Goal: Transaction & Acquisition: Book appointment/travel/reservation

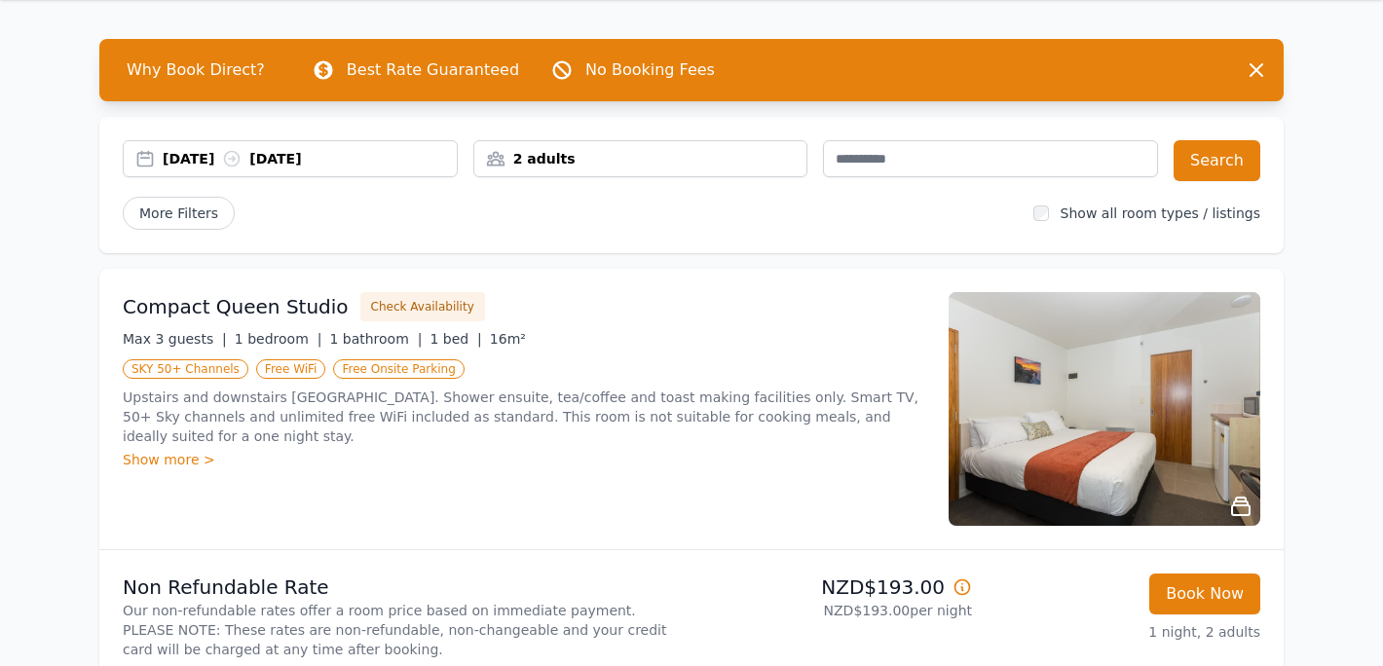
scroll to position [97, 0]
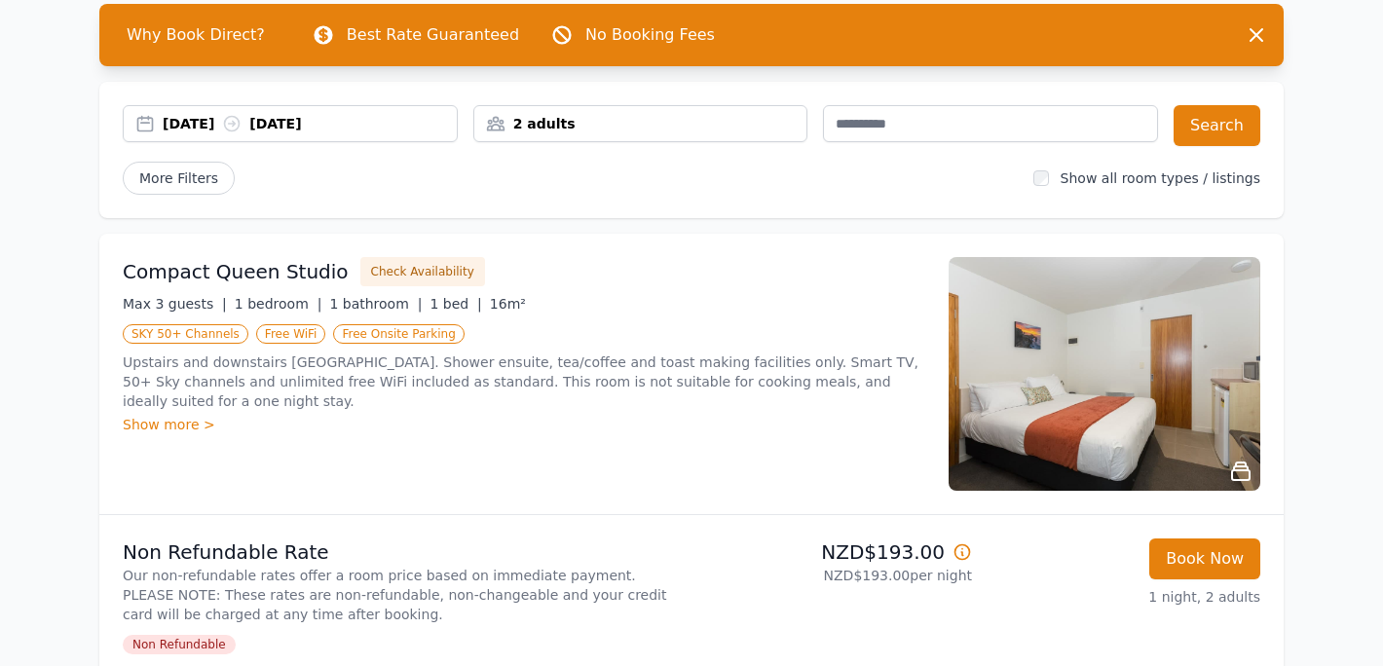
click at [1114, 392] on img at bounding box center [1105, 374] width 312 height 234
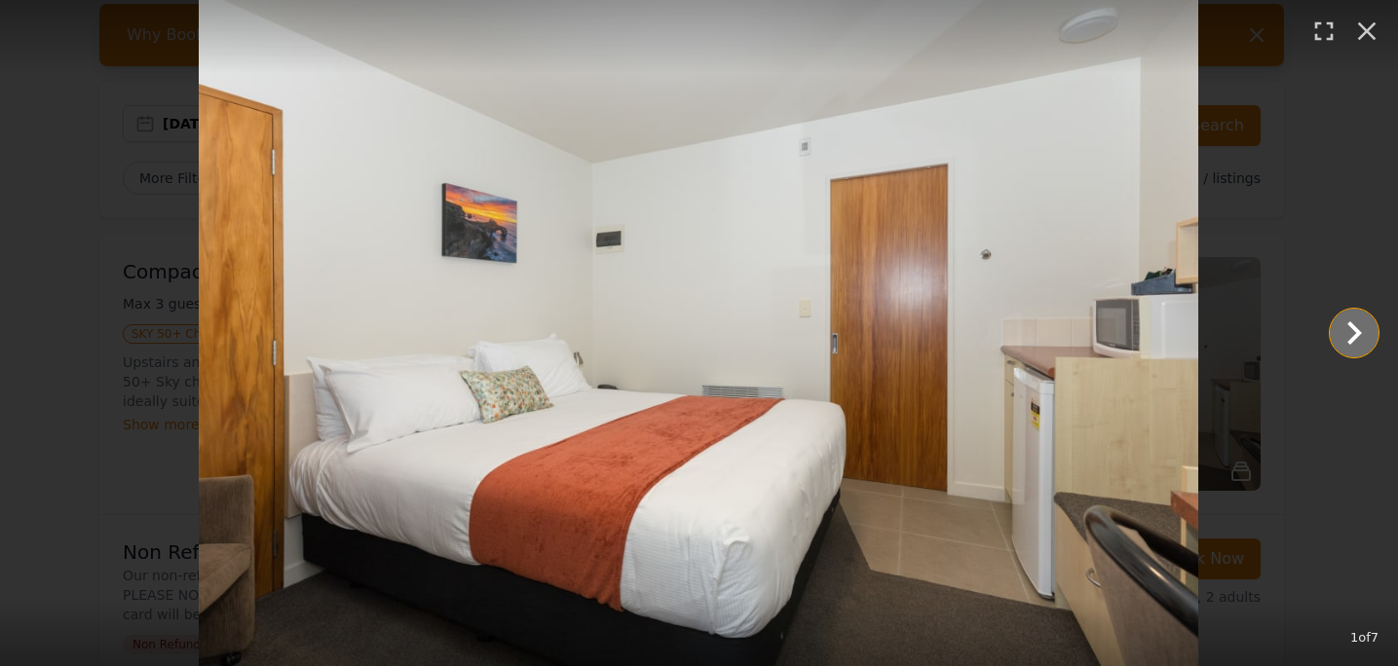
click at [1347, 331] on icon "Show slide 2 of 7" at bounding box center [1353, 333] width 47 height 47
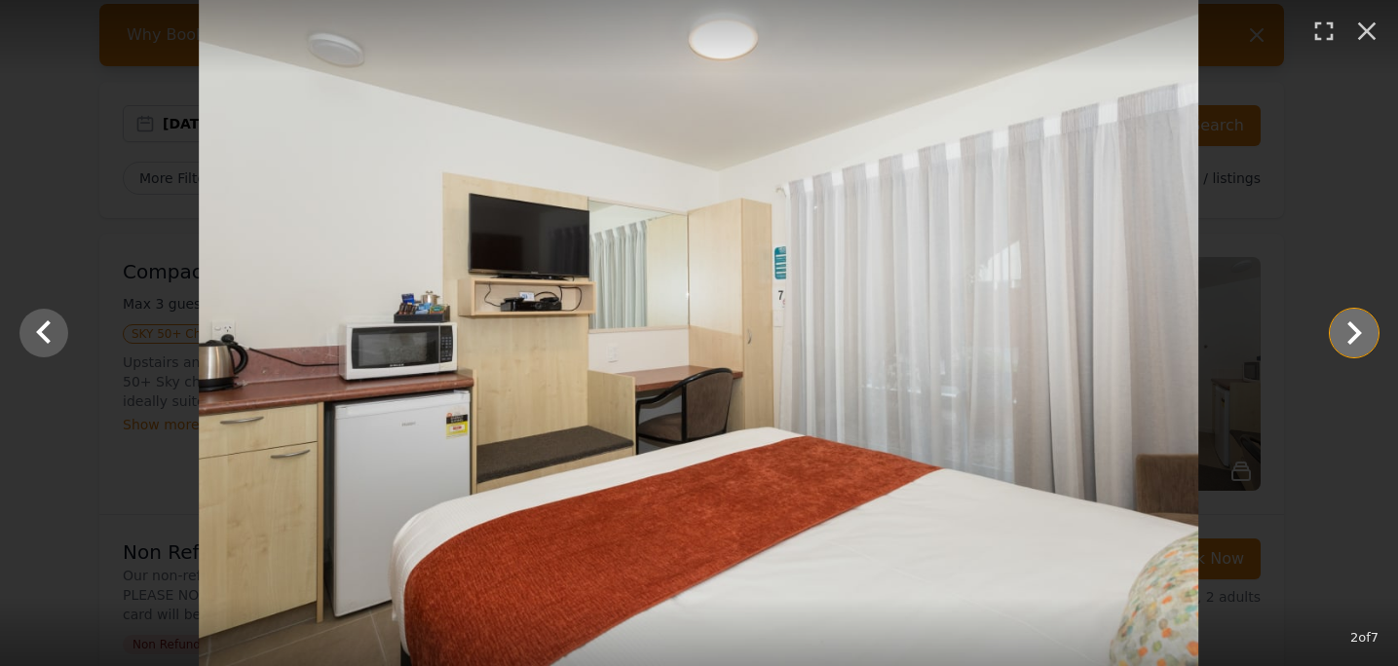
click at [1347, 332] on icon "Show slide 3 of 7" at bounding box center [1353, 333] width 47 height 47
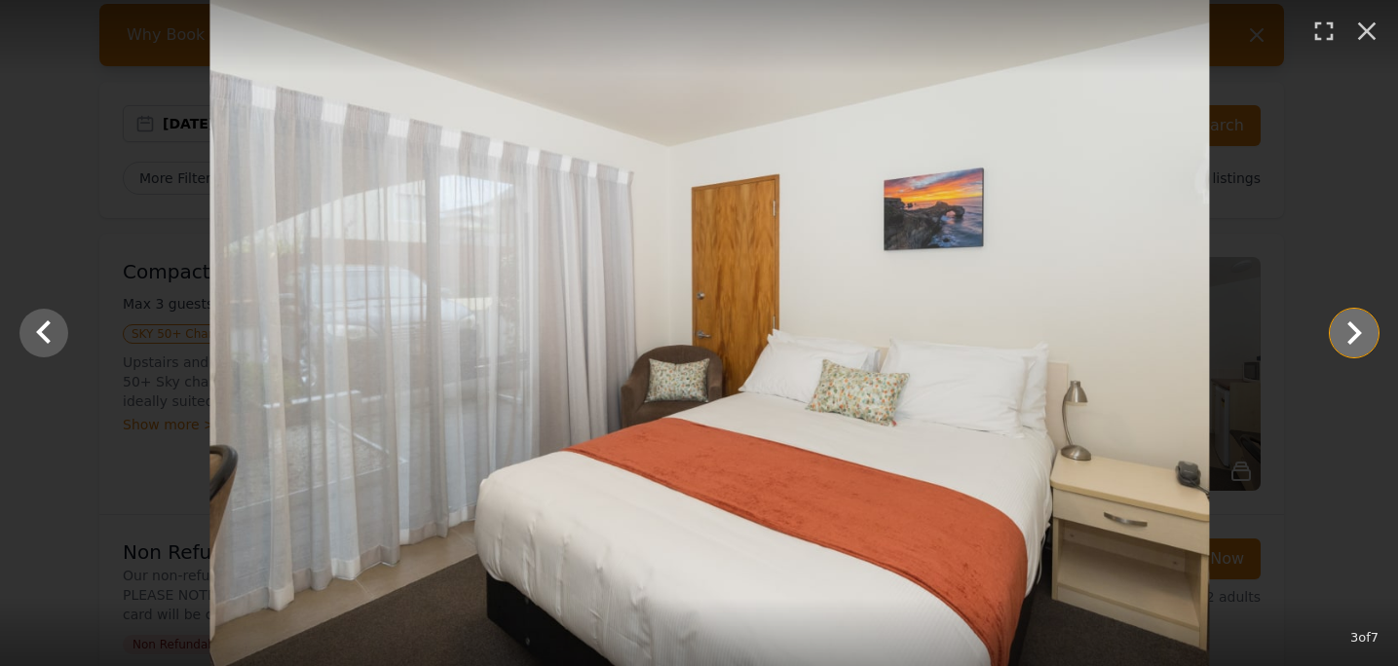
click at [1347, 333] on icon "Show slide 4 of 7" at bounding box center [1353, 333] width 47 height 47
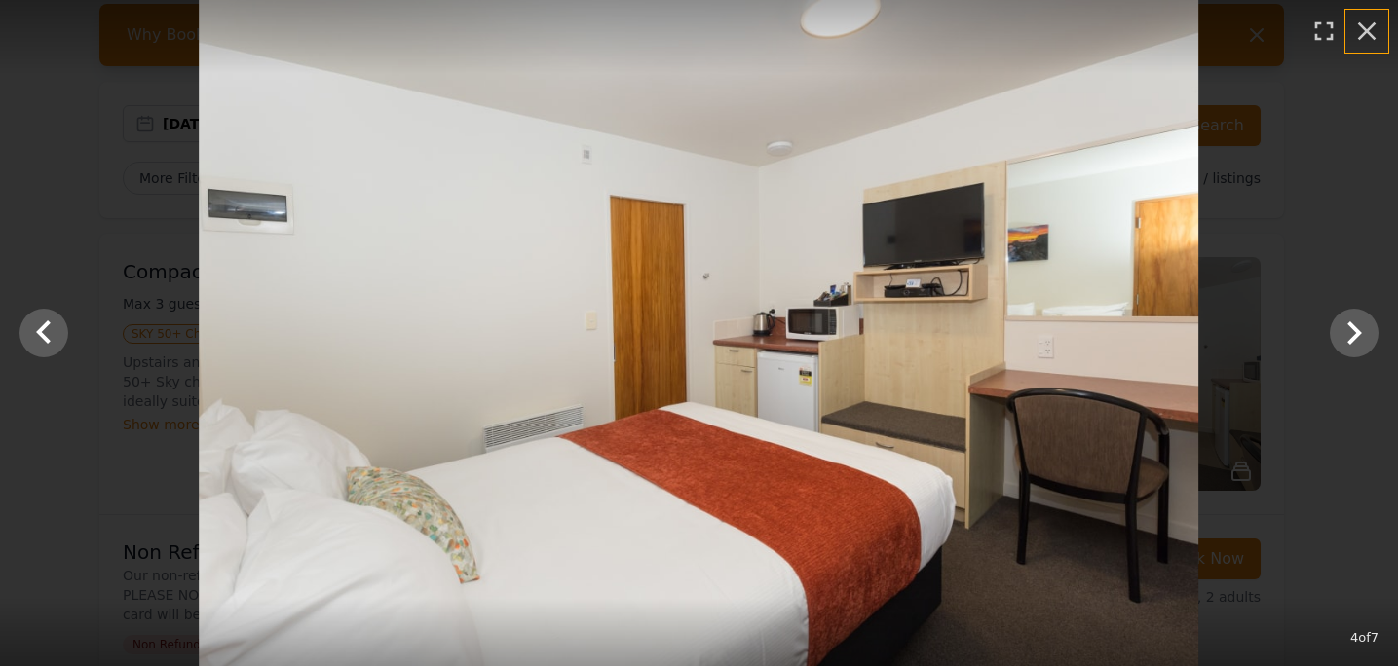
drag, startPoint x: 1371, startPoint y: 24, endPoint x: 1353, endPoint y: 59, distance: 39.6
click at [1371, 25] on icon "button" at bounding box center [1366, 31] width 31 height 31
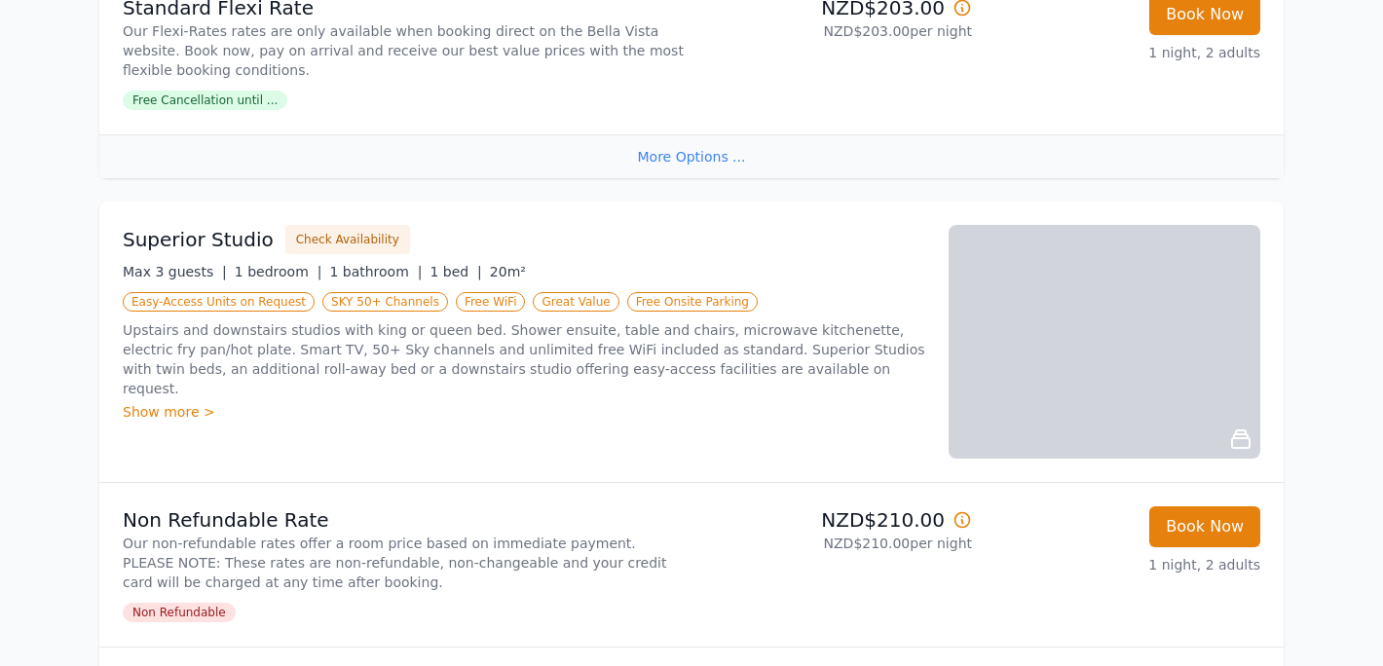
scroll to position [779, 0]
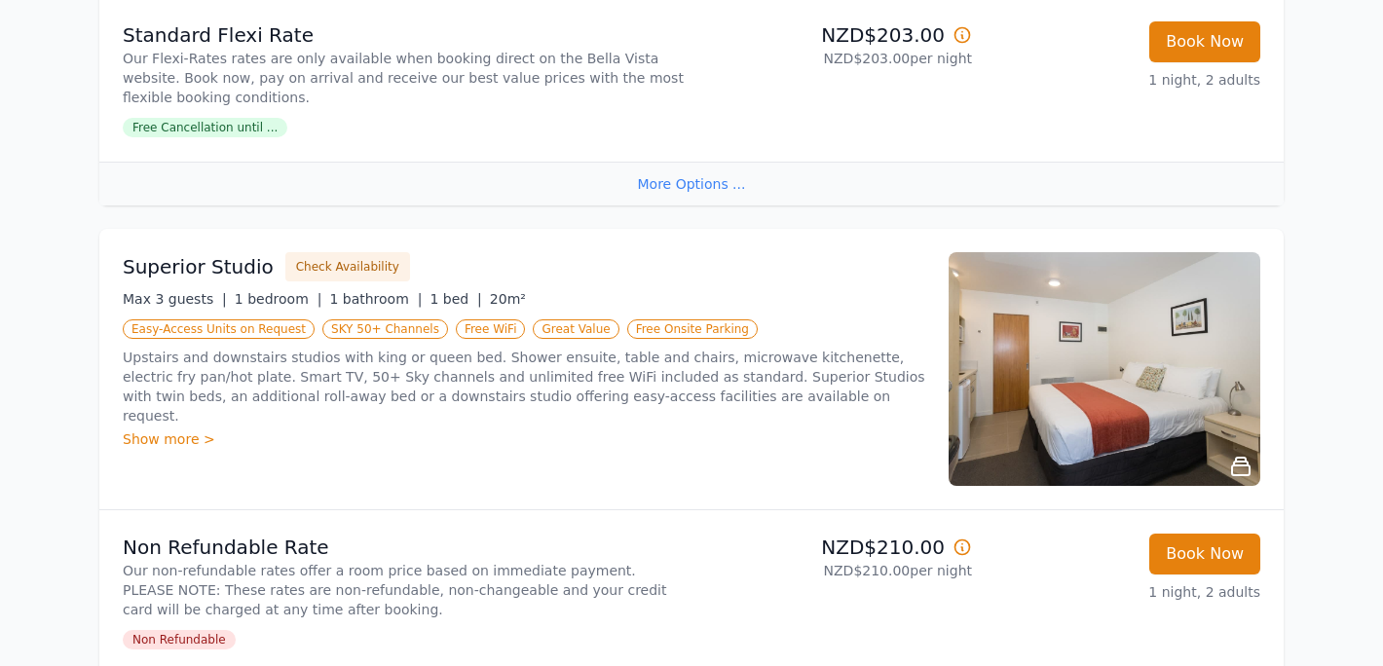
click at [1127, 377] on img at bounding box center [1105, 369] width 312 height 234
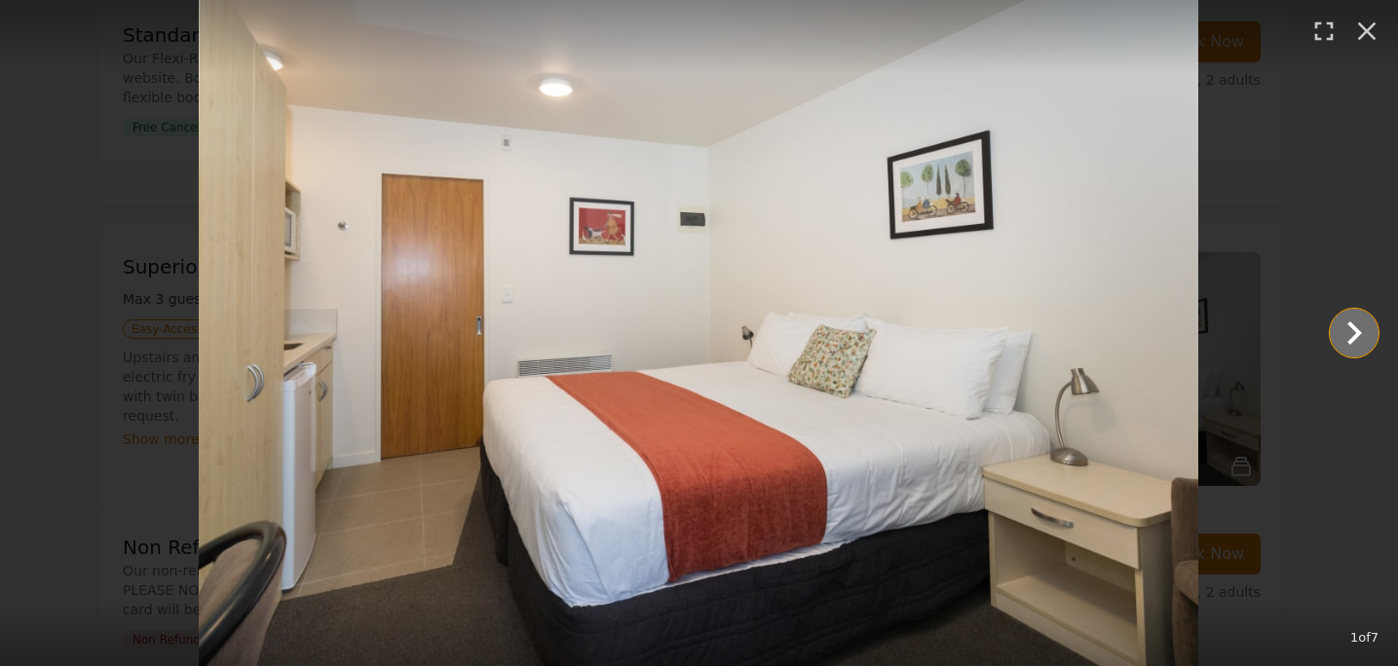
click at [1368, 337] on icon "Show slide 2 of 7" at bounding box center [1353, 333] width 47 height 47
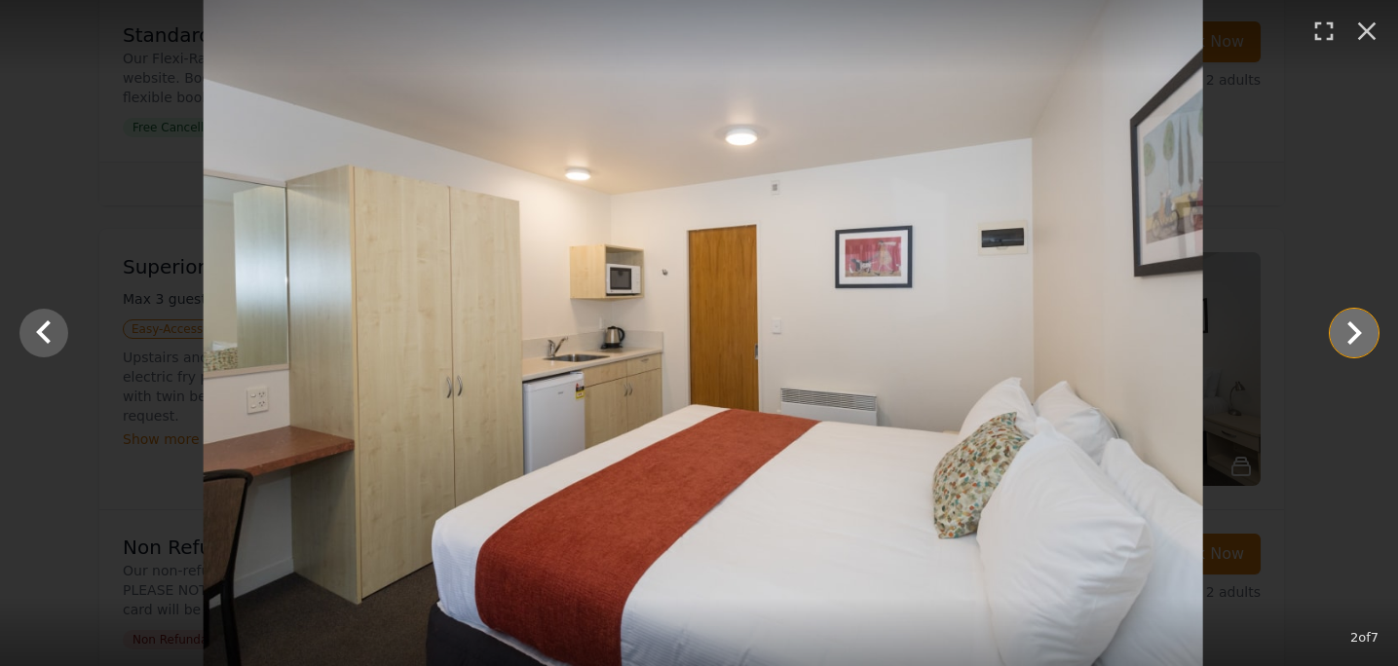
click at [1362, 336] on icon "Show slide 3 of 7" at bounding box center [1353, 333] width 47 height 47
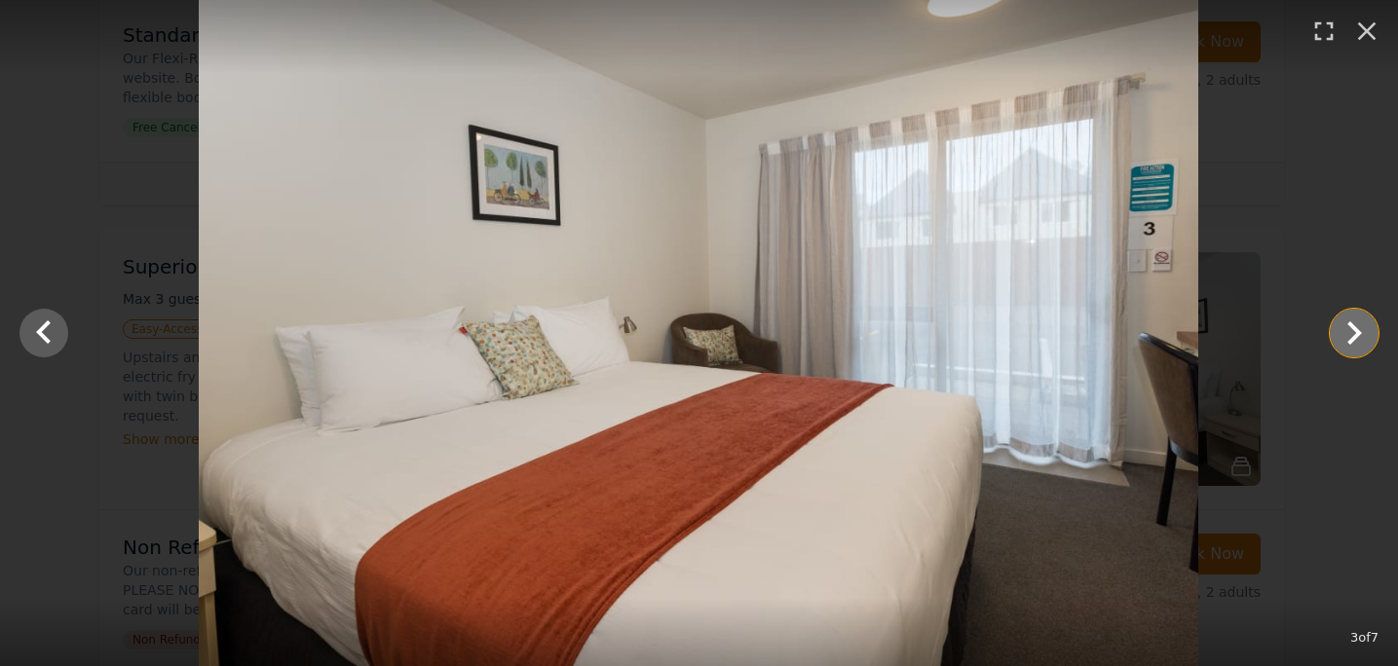
click at [1345, 325] on icon "Show slide 4 of 7" at bounding box center [1353, 333] width 47 height 47
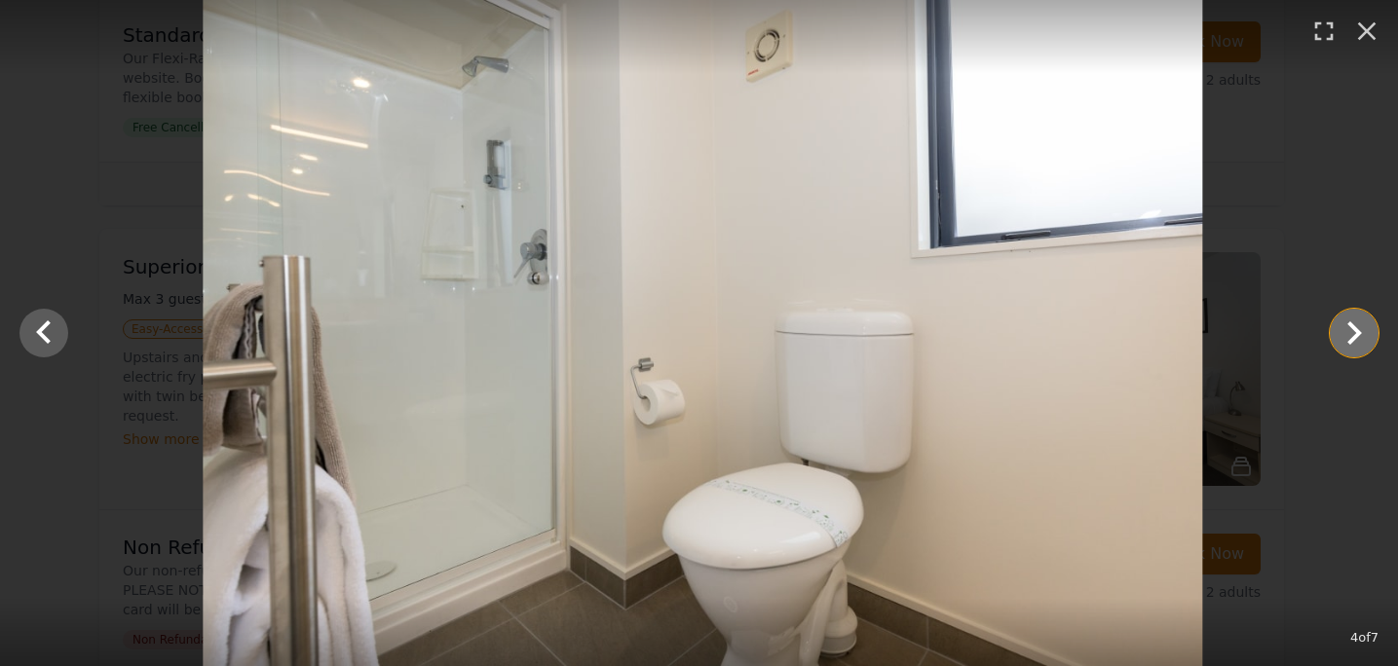
click at [1351, 333] on icon "Show slide 5 of 7" at bounding box center [1353, 333] width 47 height 47
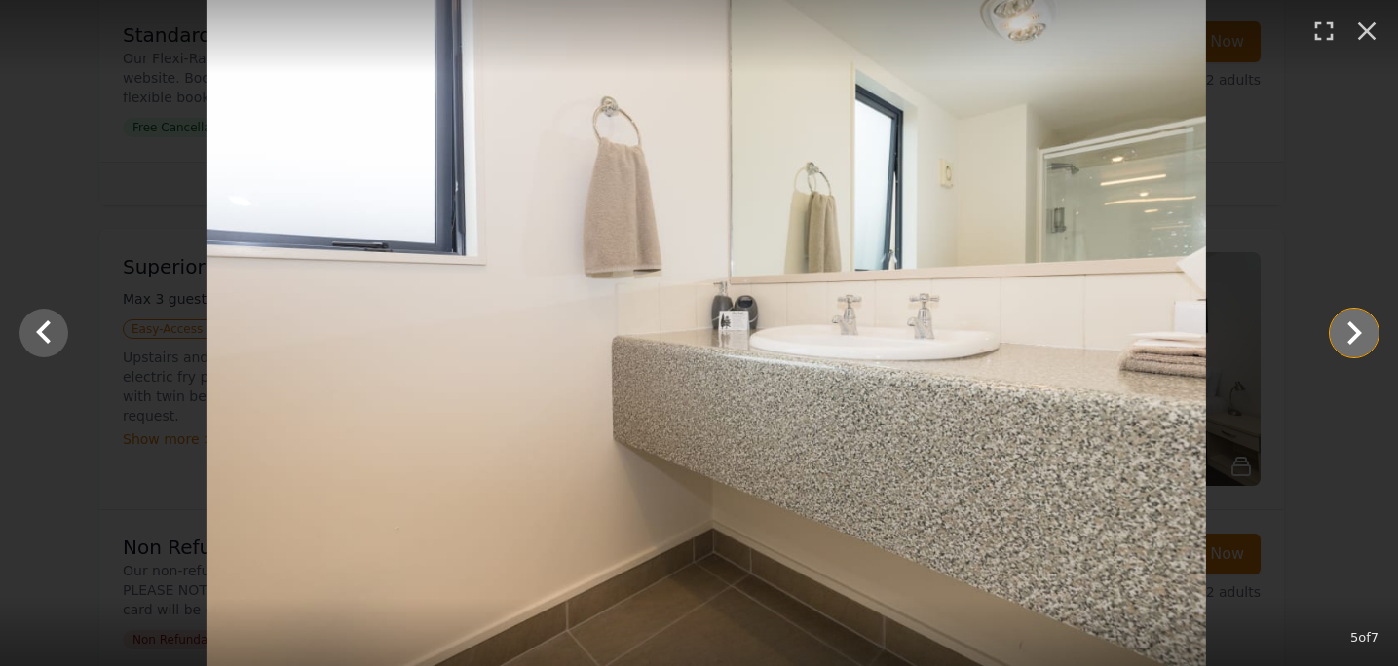
click at [1351, 333] on icon "Show slide 6 of 7" at bounding box center [1353, 333] width 47 height 47
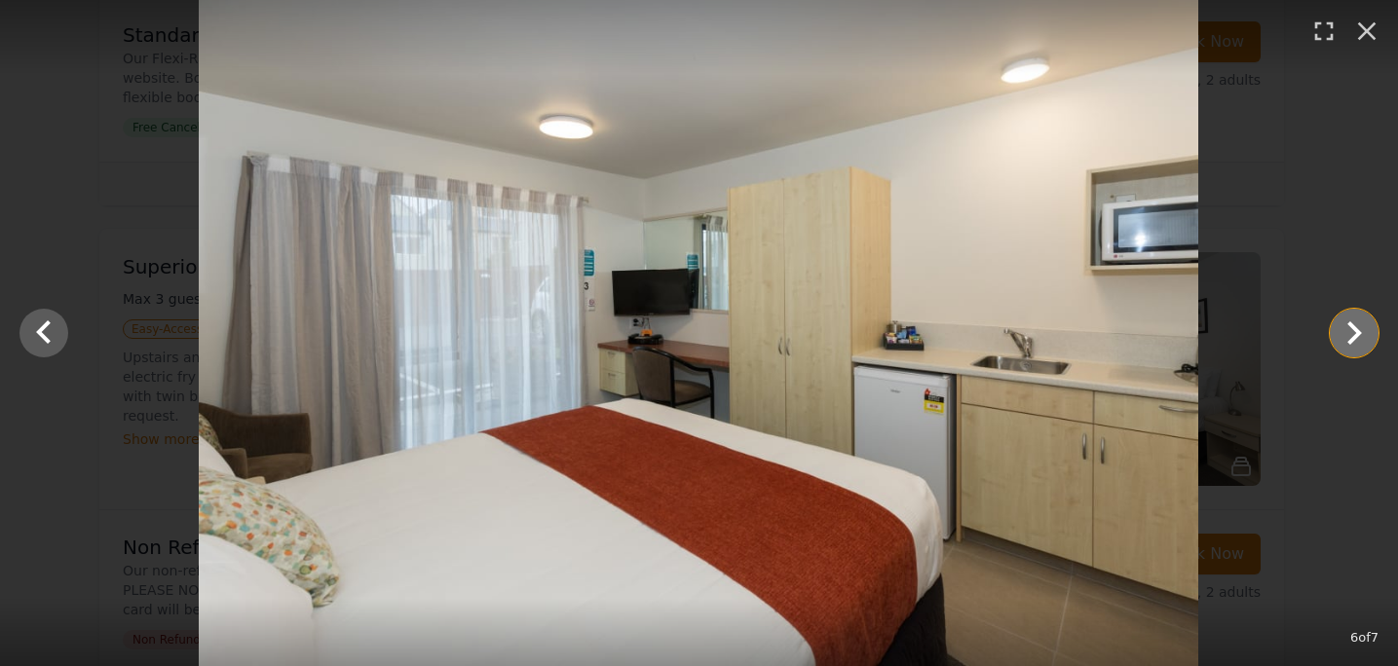
click at [1351, 334] on icon "Show slide 7 of 7" at bounding box center [1353, 333] width 47 height 47
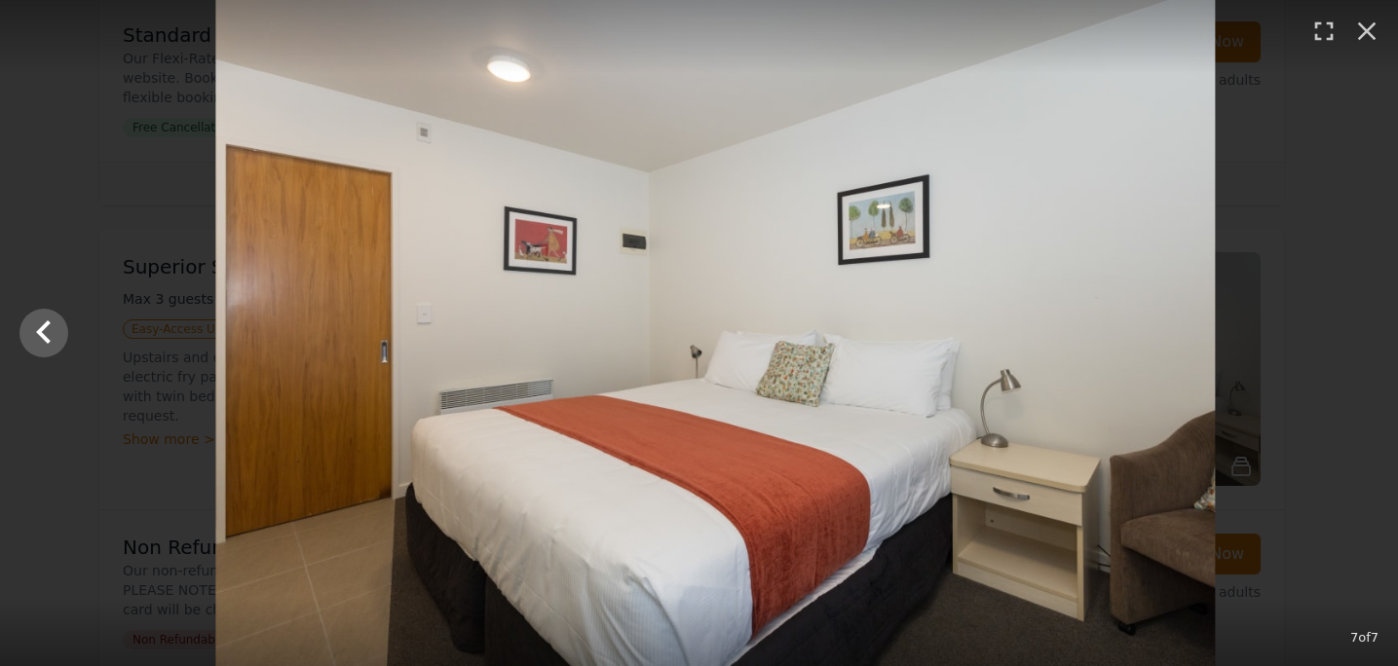
click at [1351, 334] on div at bounding box center [716, 333] width 1398 height 666
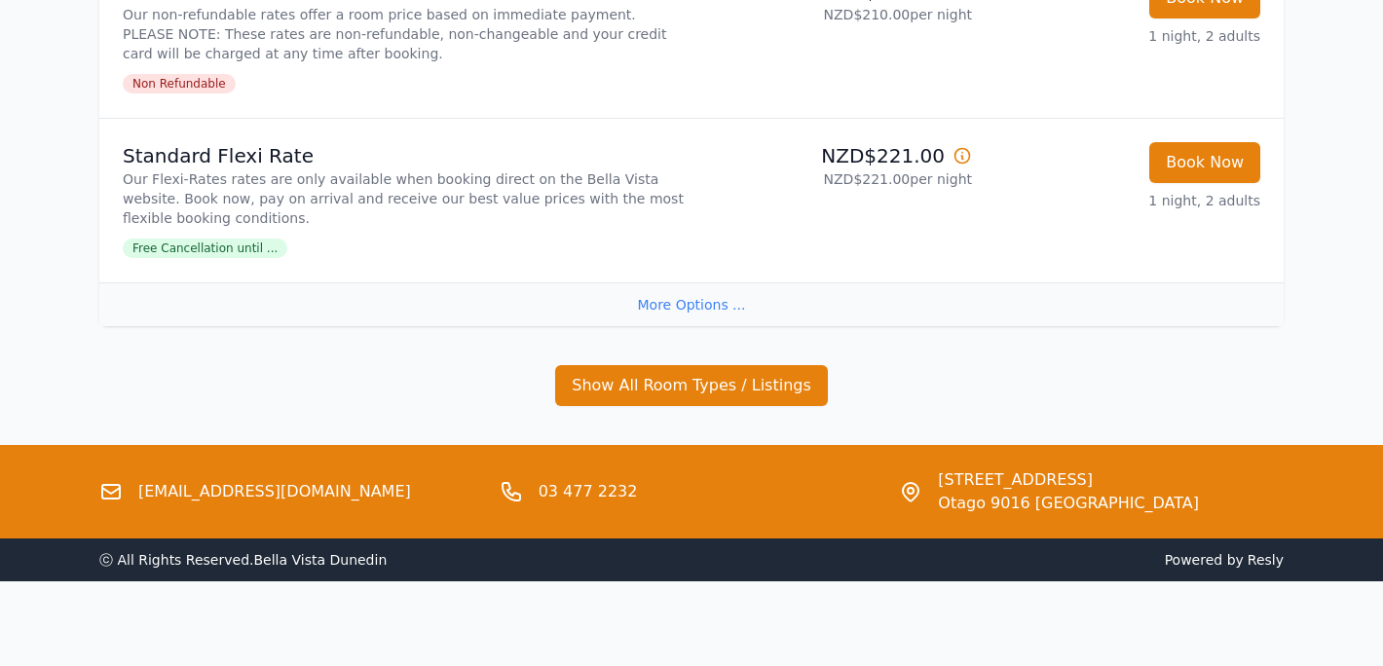
scroll to position [1344, 0]
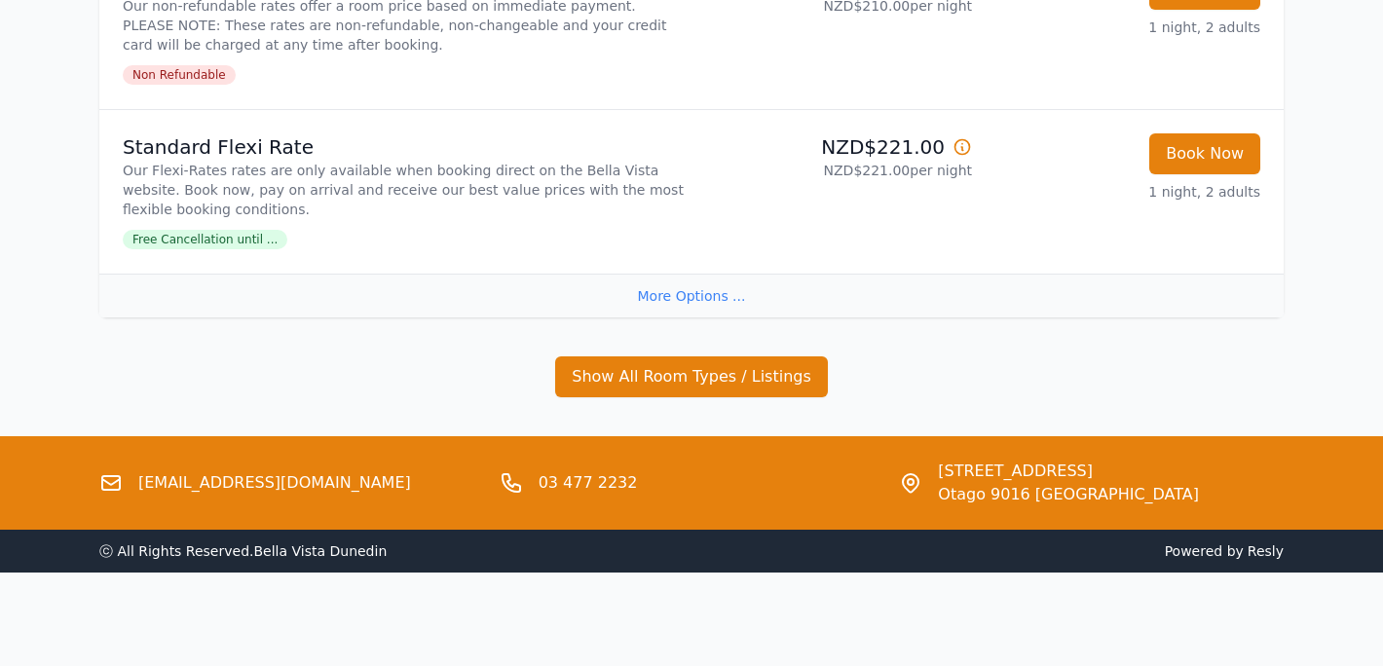
click at [707, 289] on div "More Options ..." at bounding box center [691, 296] width 1184 height 44
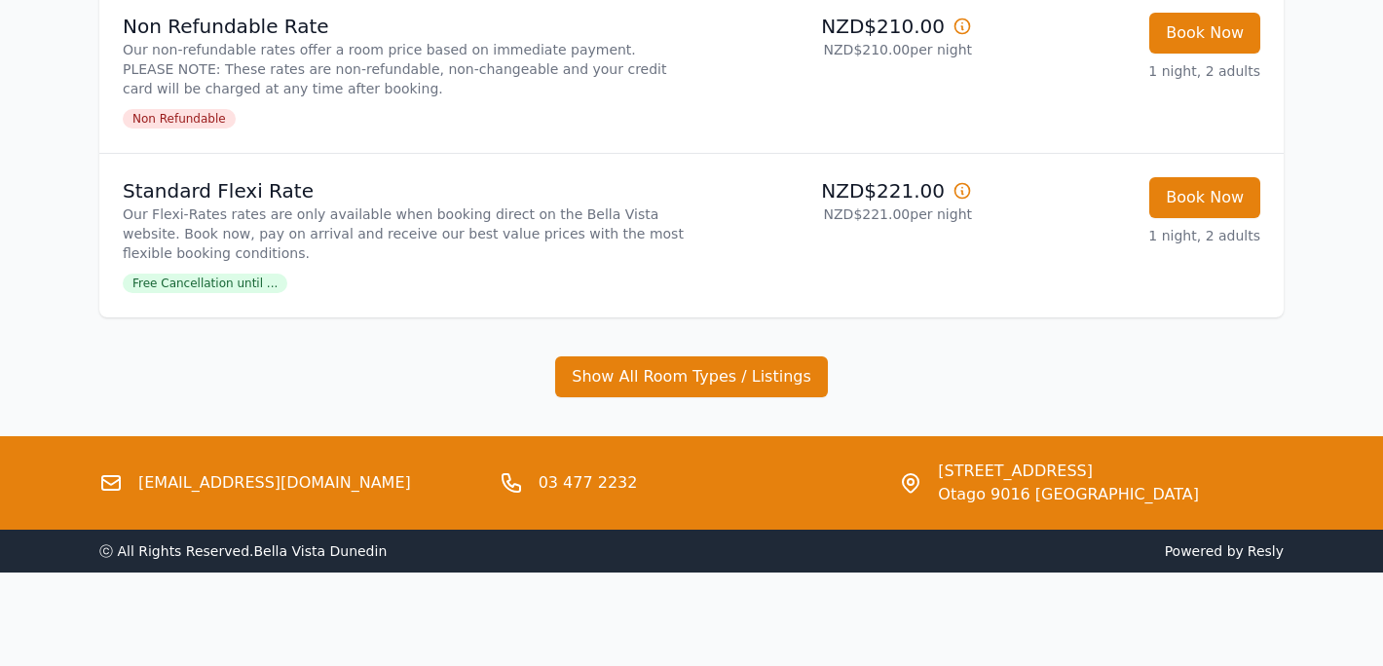
scroll to position [1300, 0]
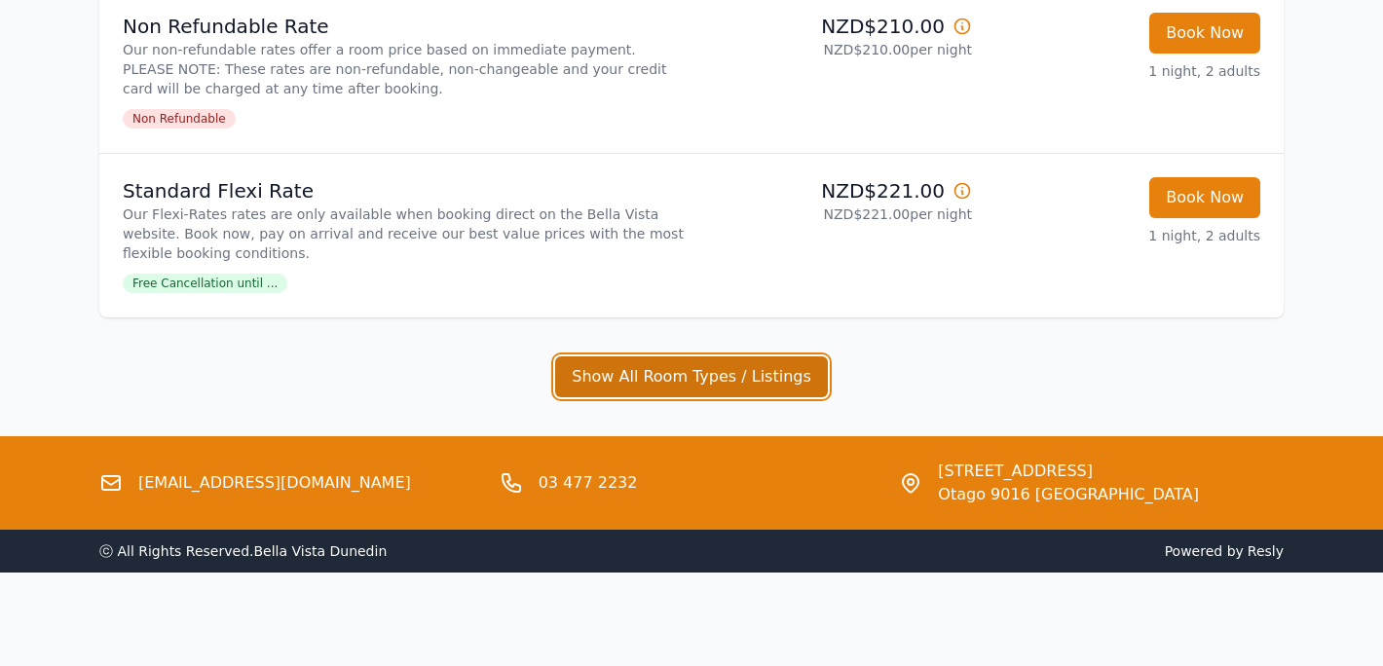
click at [677, 379] on button "Show All Room Types / Listings" at bounding box center [691, 376] width 273 height 41
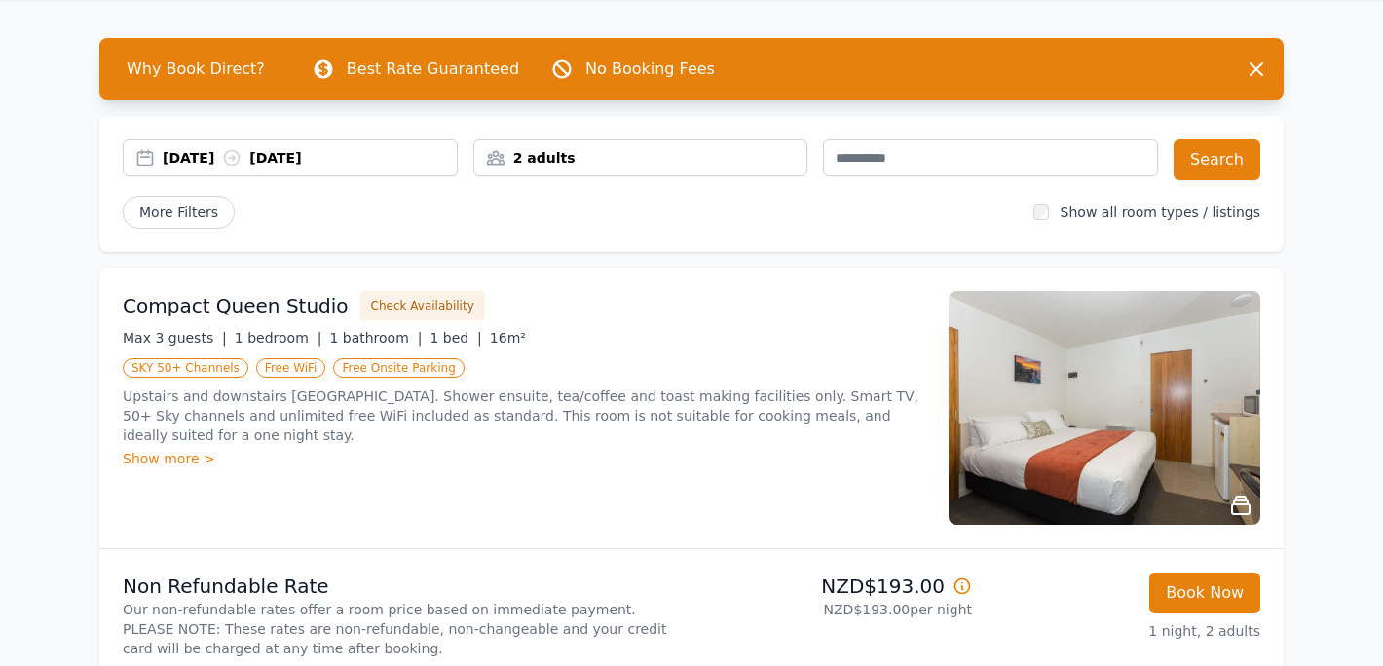
scroll to position [195, 0]
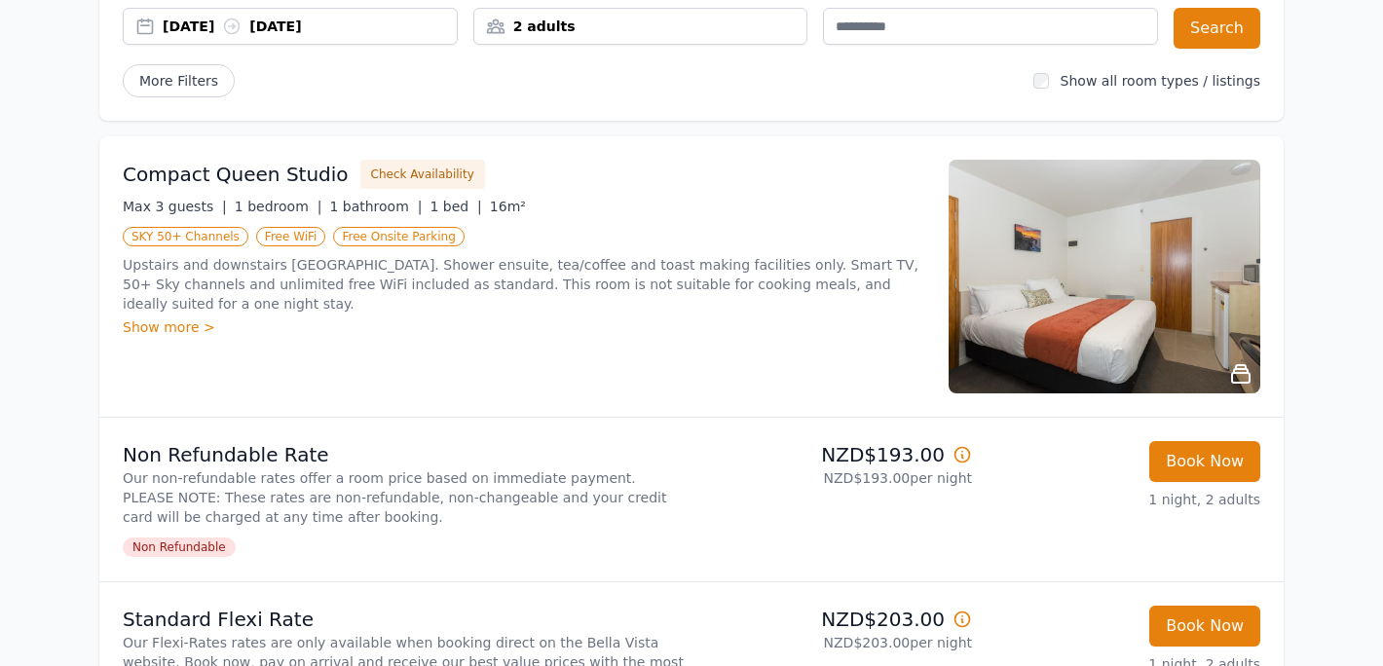
click at [542, 27] on div "2 adults" at bounding box center [640, 26] width 333 height 19
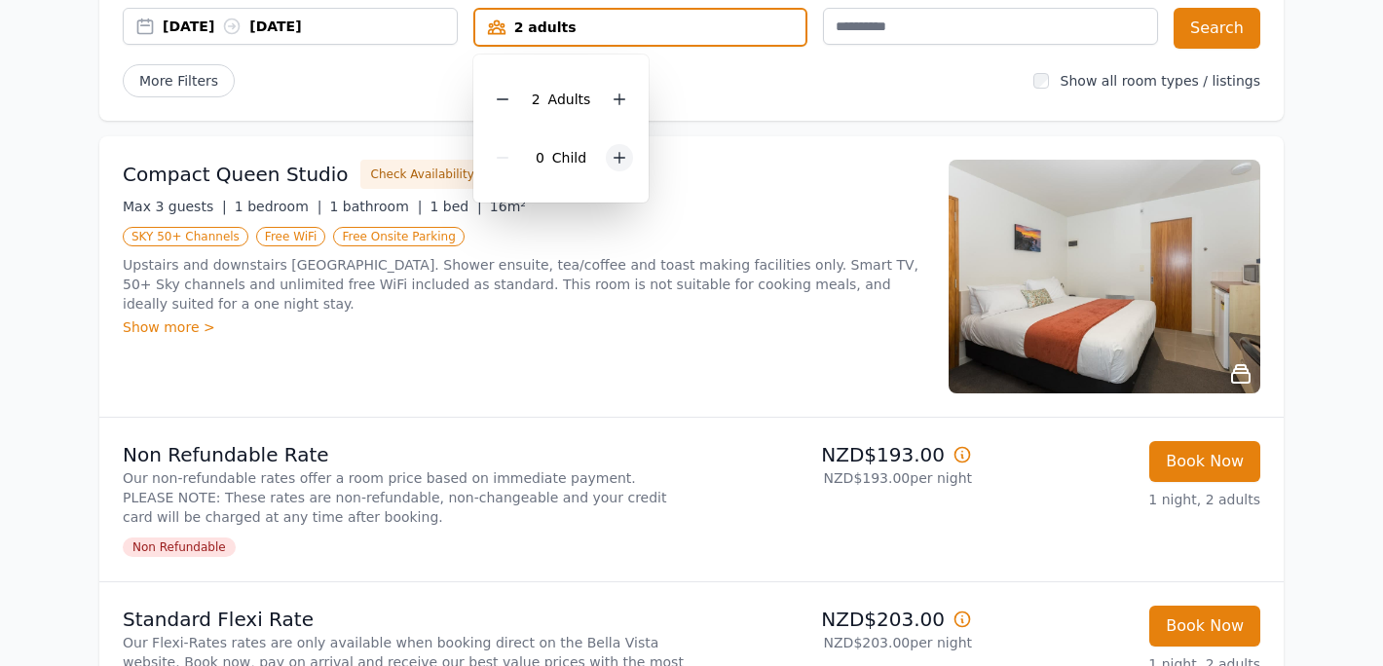
click at [622, 157] on icon at bounding box center [620, 158] width 16 height 16
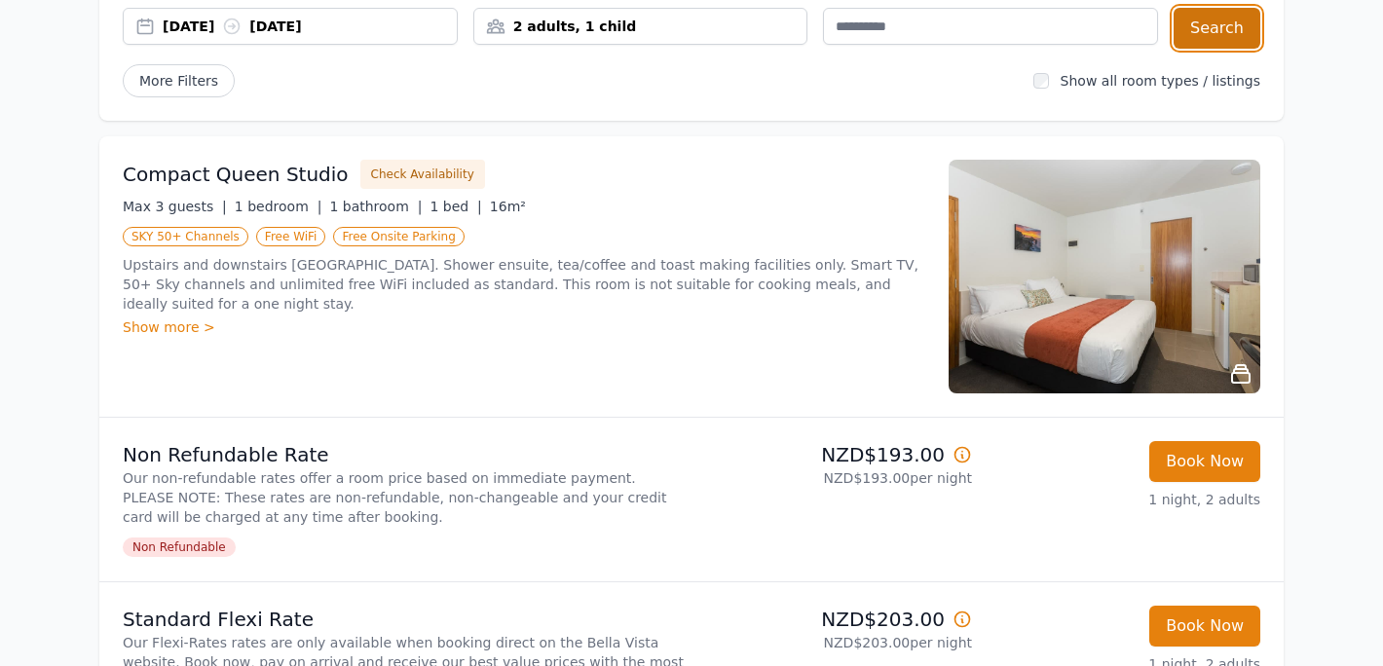
click at [1240, 35] on button "Search" at bounding box center [1217, 28] width 87 height 41
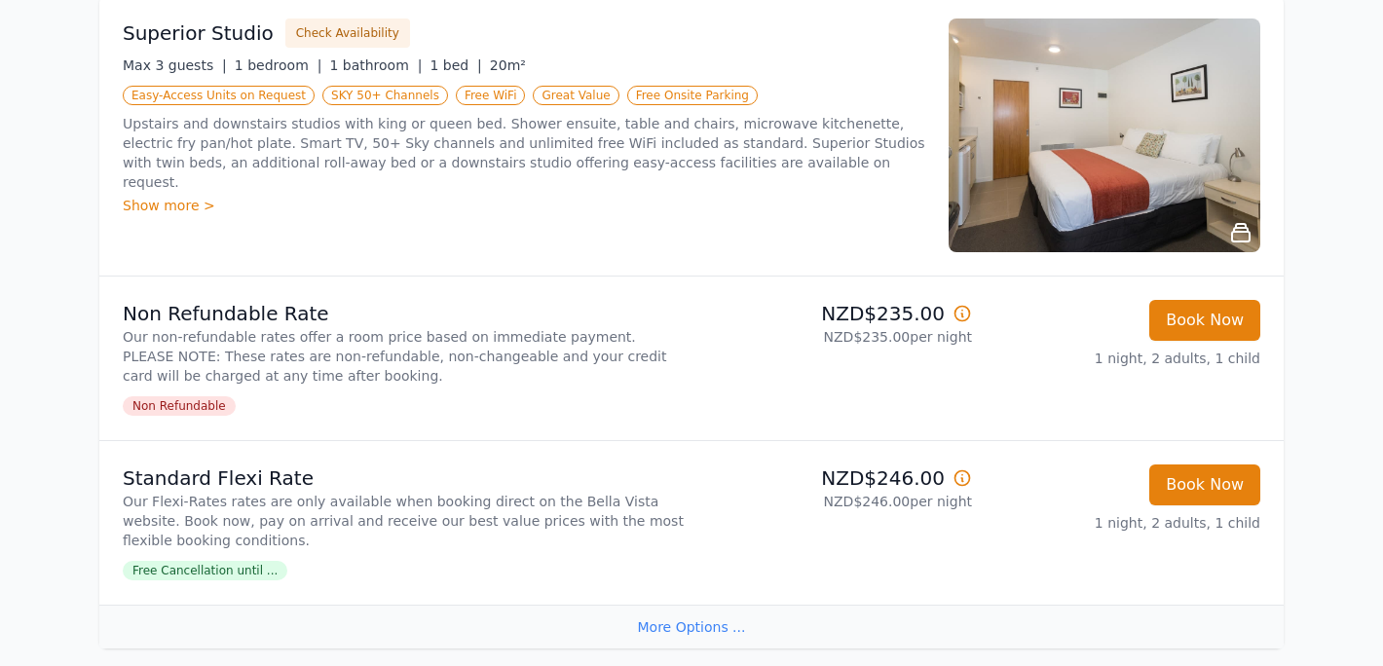
scroll to position [292, 0]
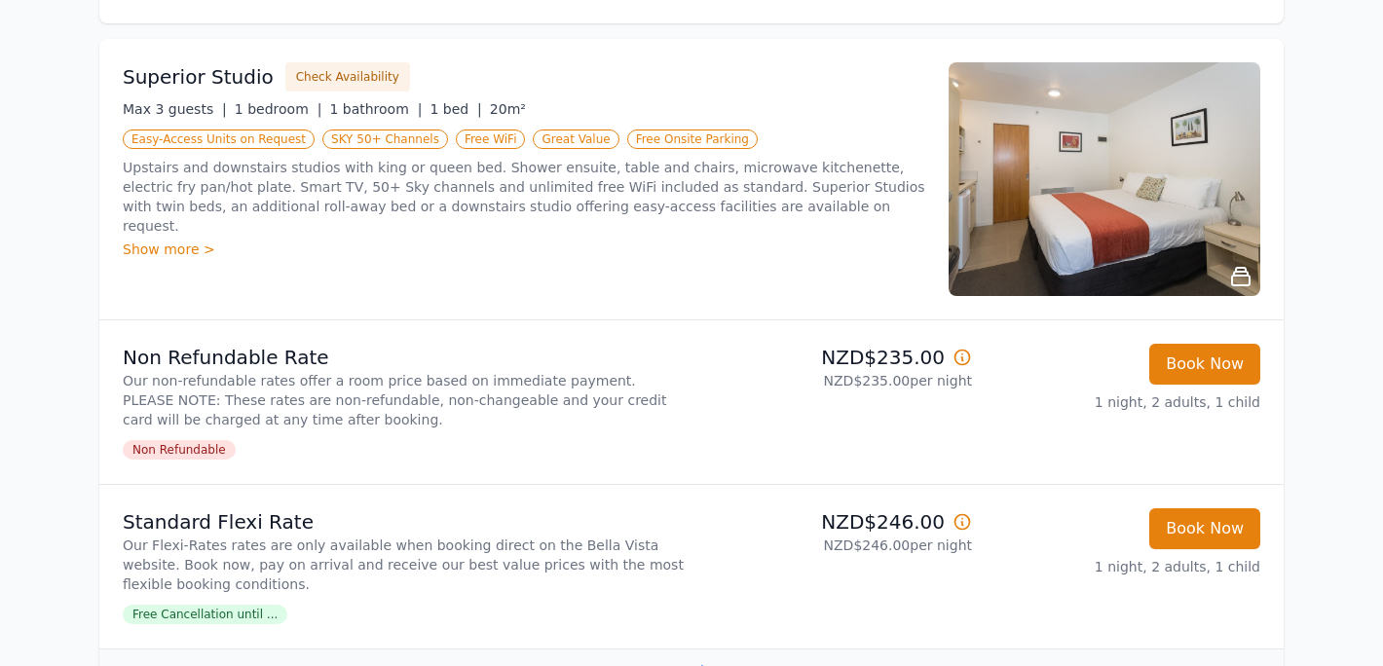
click at [1141, 142] on img at bounding box center [1105, 179] width 312 height 234
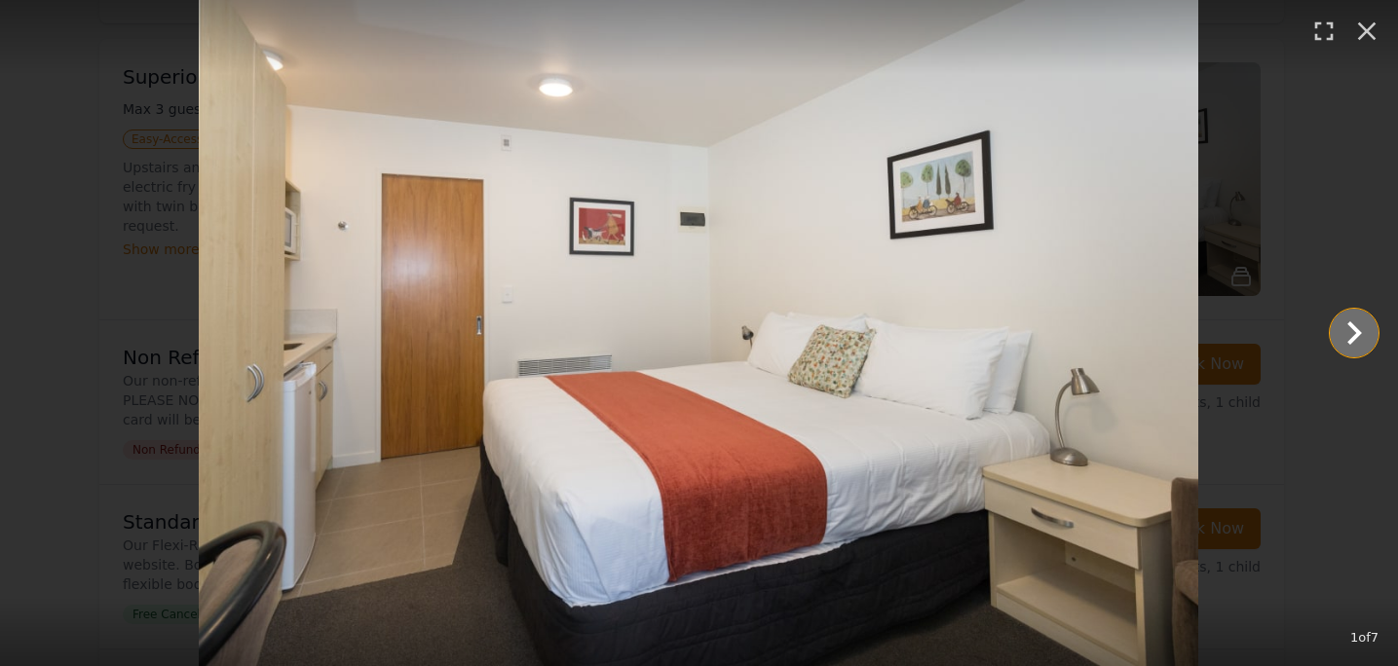
click at [1353, 337] on icon "Show slide 2 of 7" at bounding box center [1354, 332] width 15 height 23
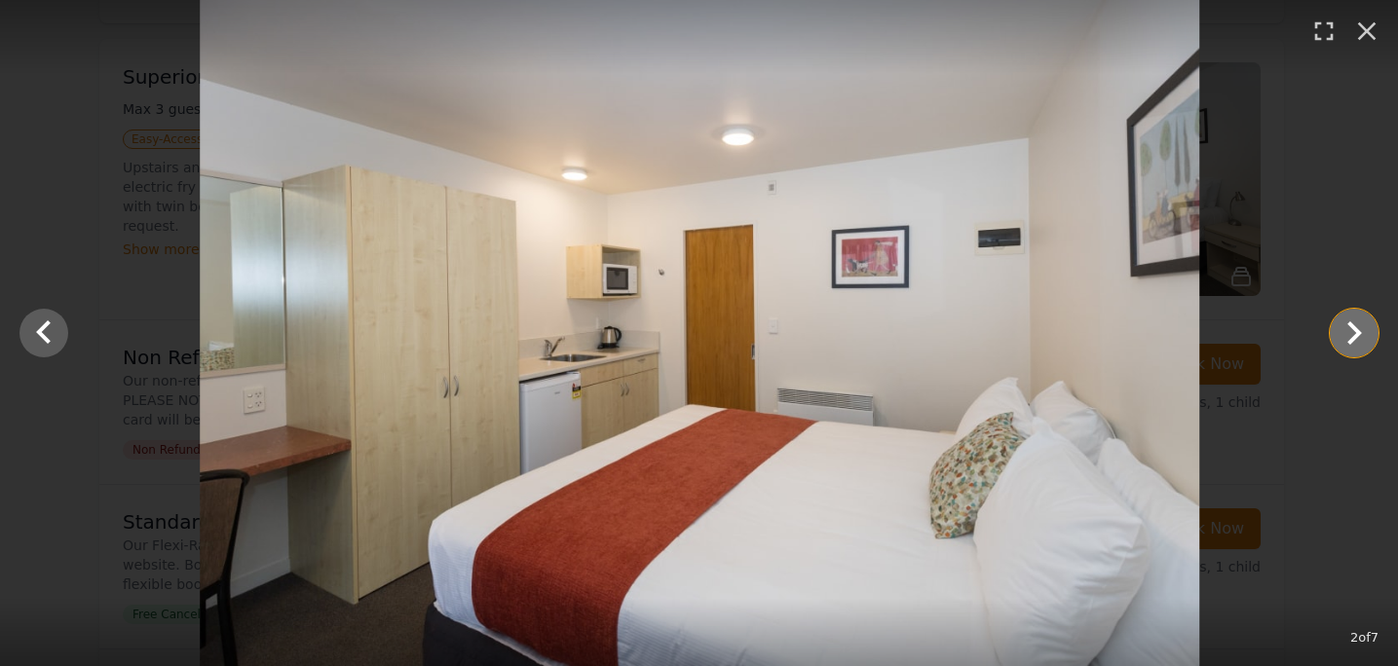
click at [1353, 337] on icon "Show slide 3 of 7" at bounding box center [1354, 332] width 15 height 23
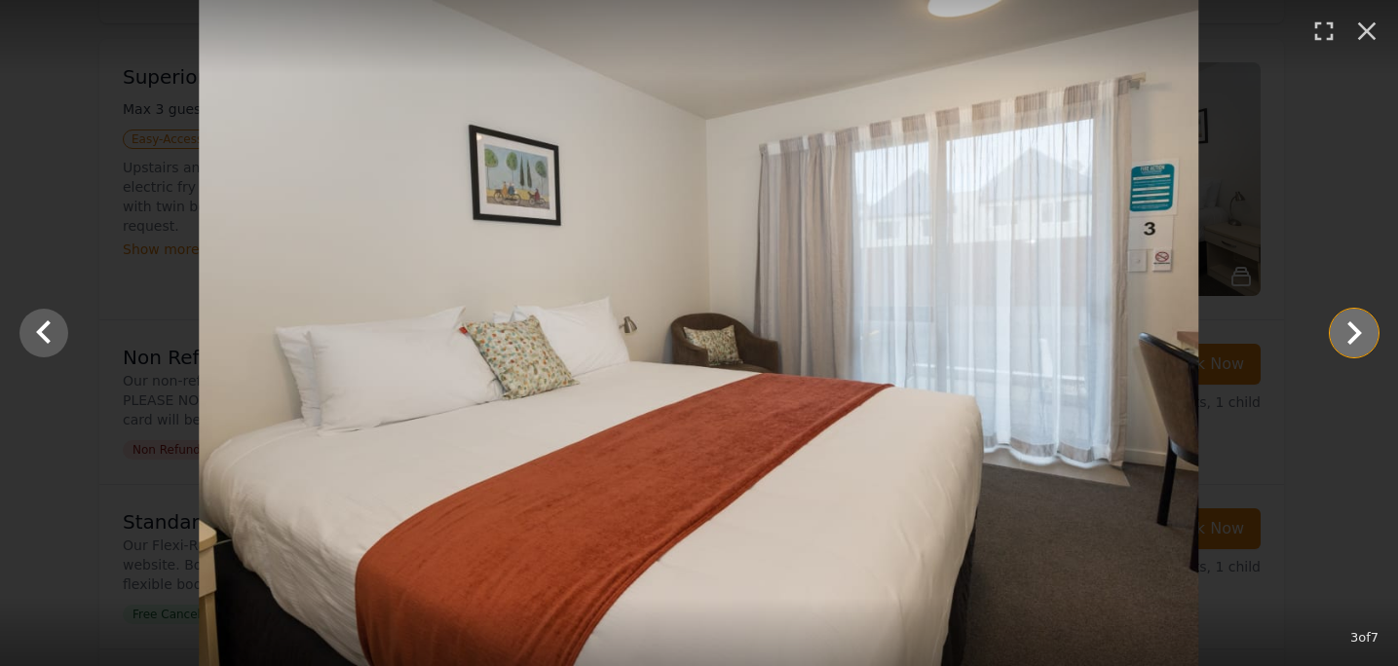
click at [1353, 337] on icon "Show slide 4 of 7" at bounding box center [1354, 332] width 15 height 23
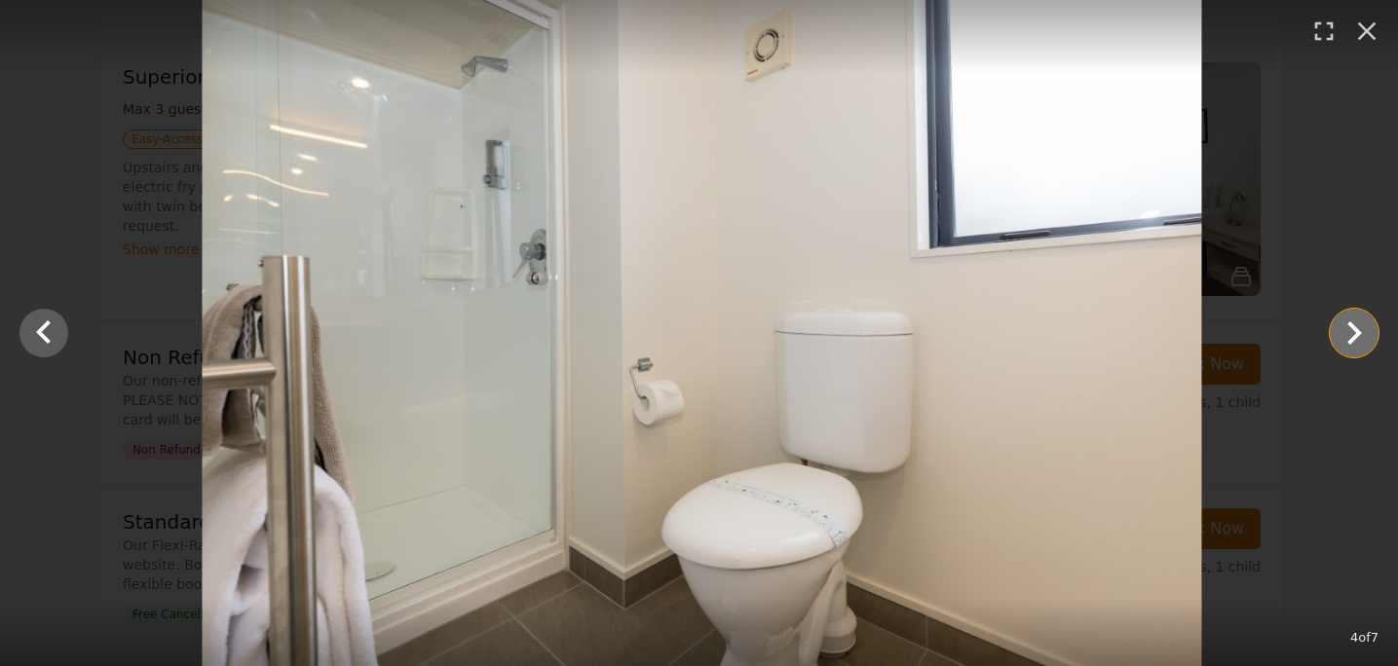
click at [1353, 337] on icon "Show slide 5 of 7" at bounding box center [1354, 332] width 15 height 23
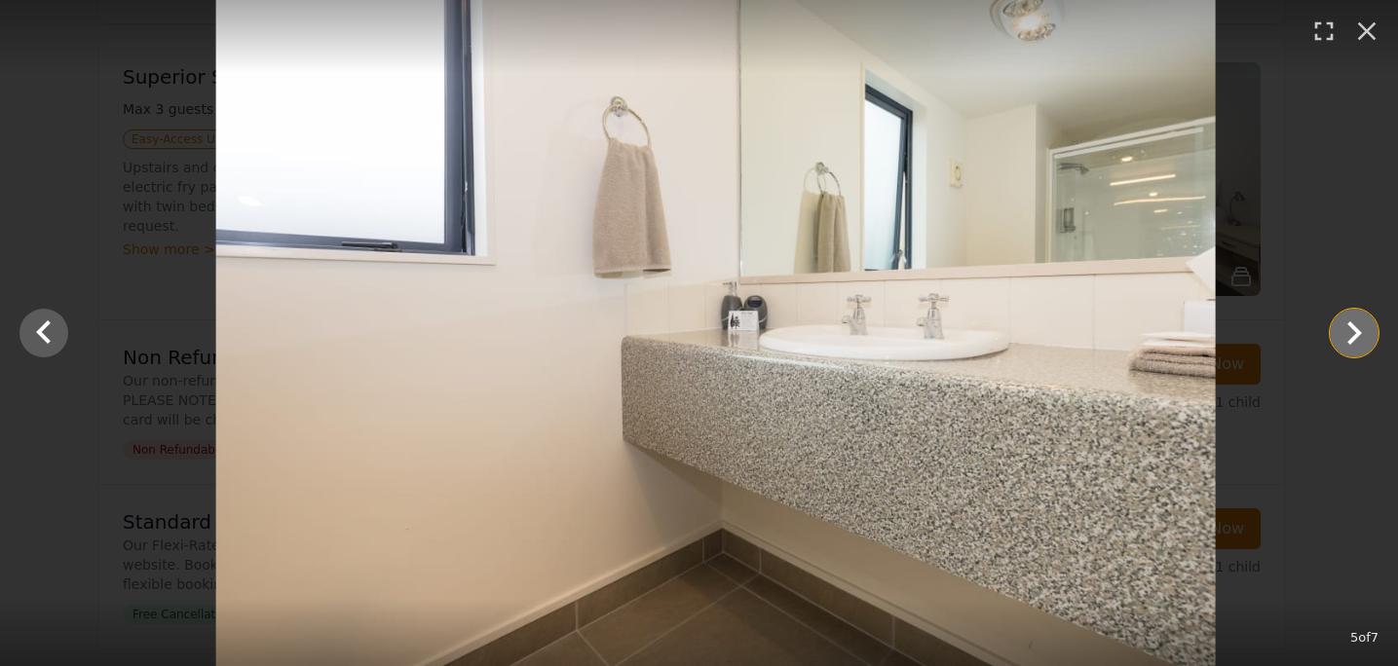
click at [1353, 338] on icon "Show slide 6 of 7" at bounding box center [1354, 332] width 15 height 23
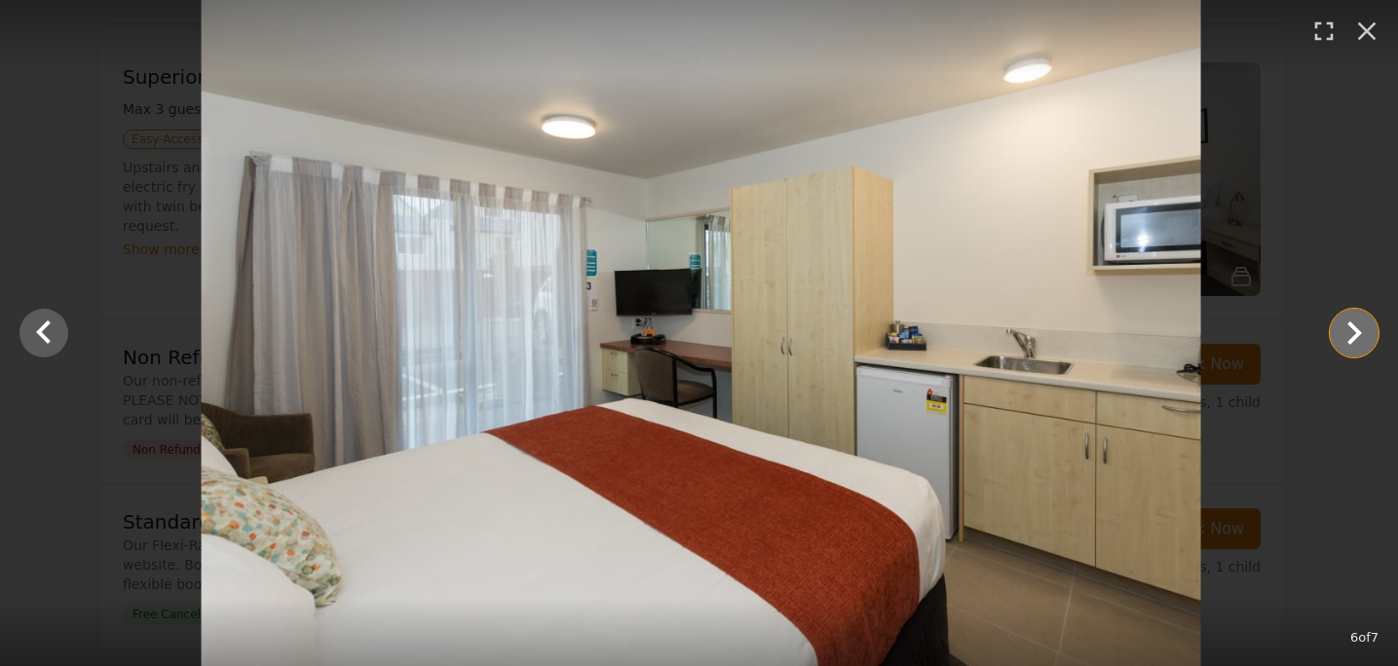
click at [1353, 338] on icon "Show slide 7 of 7" at bounding box center [1354, 332] width 15 height 23
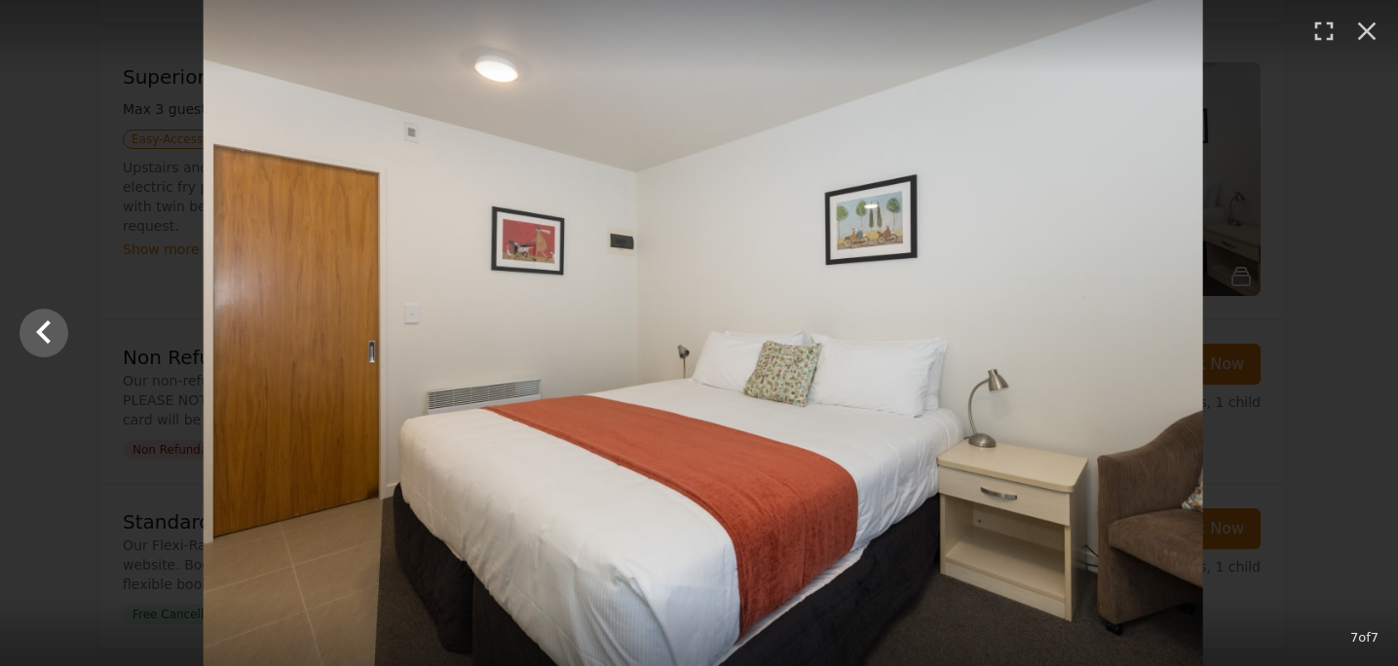
click at [1353, 338] on div at bounding box center [704, 333] width 1398 height 666
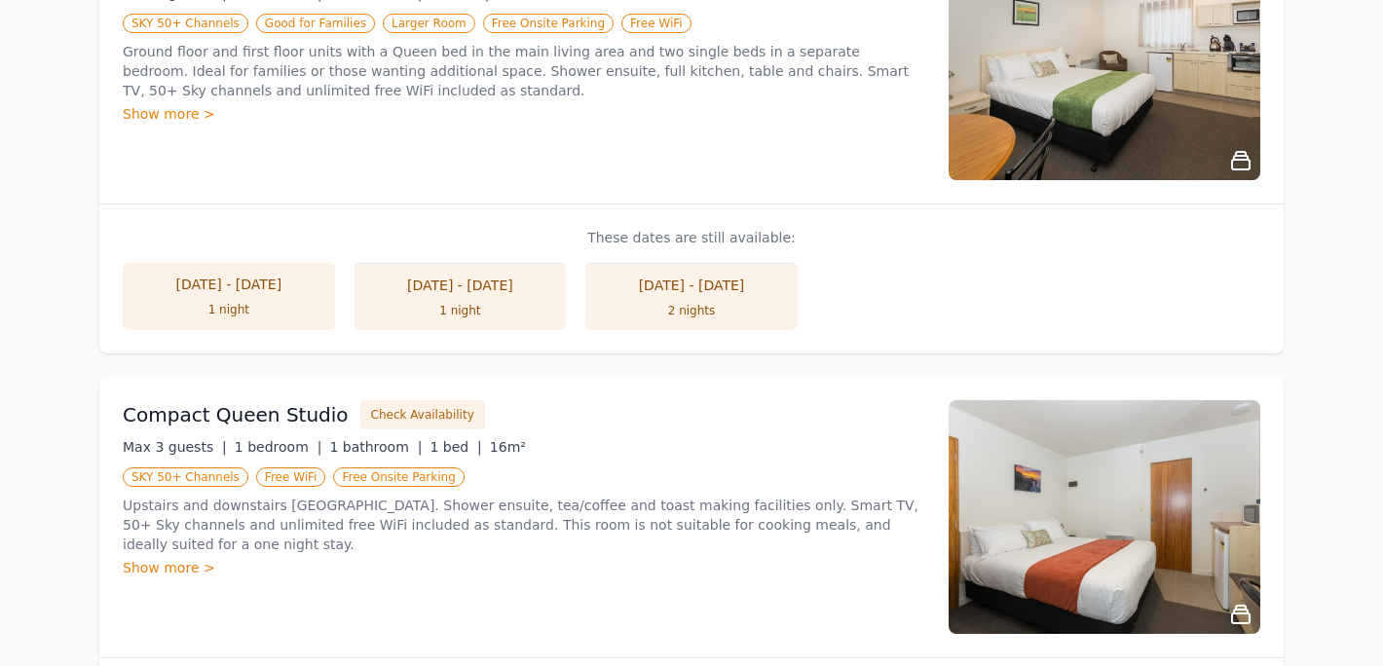
scroll to position [1067, 0]
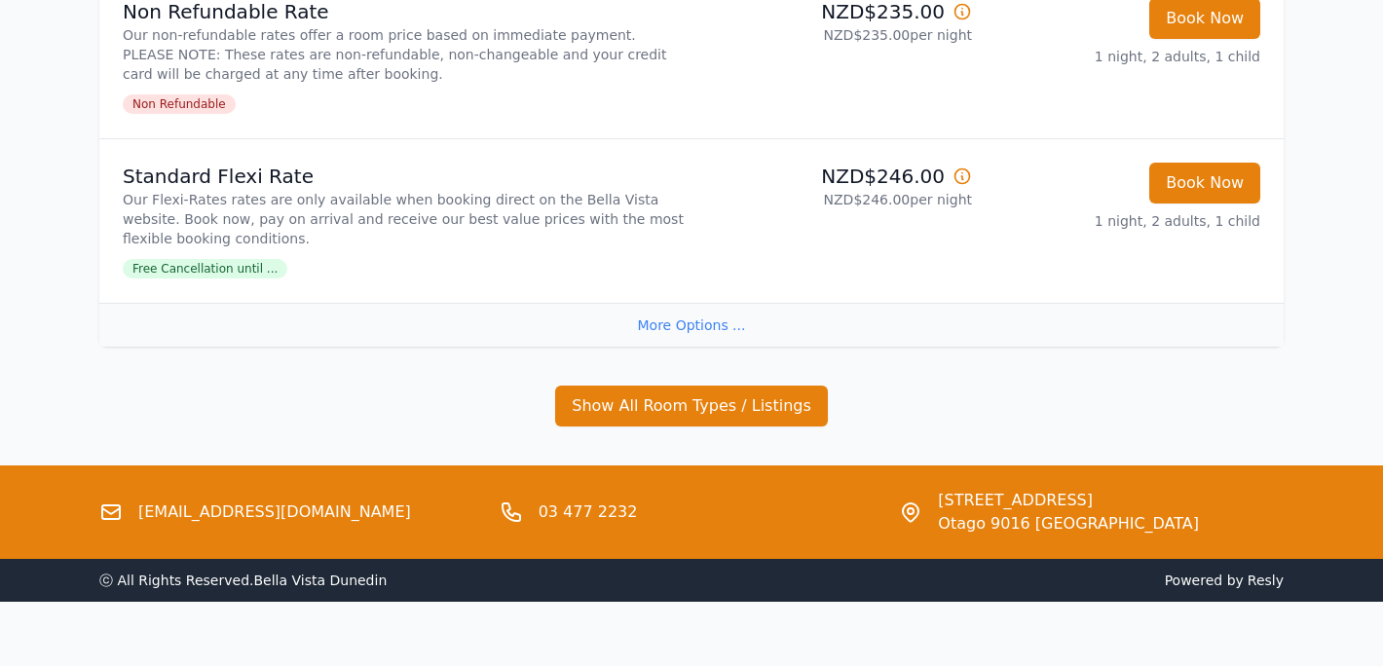
scroll to position [667, 0]
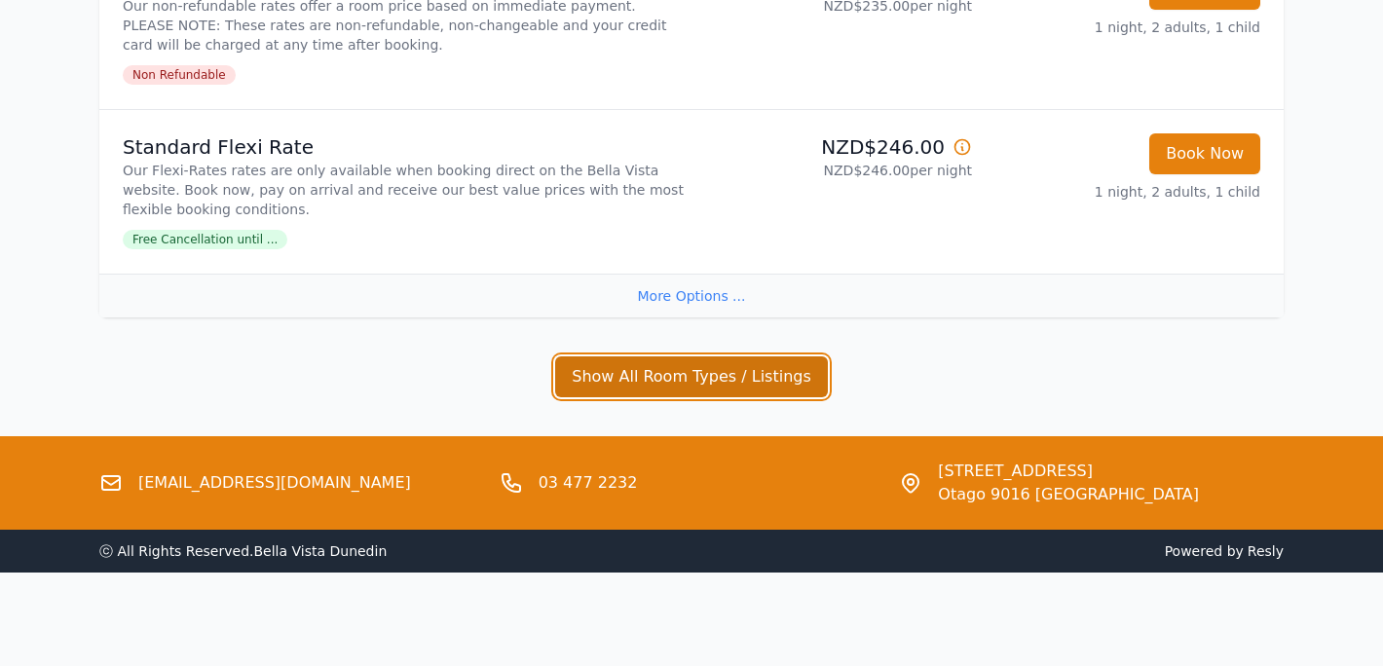
click at [716, 367] on button "Show All Room Types / Listings" at bounding box center [691, 376] width 273 height 41
